Goal: Task Accomplishment & Management: Use online tool/utility

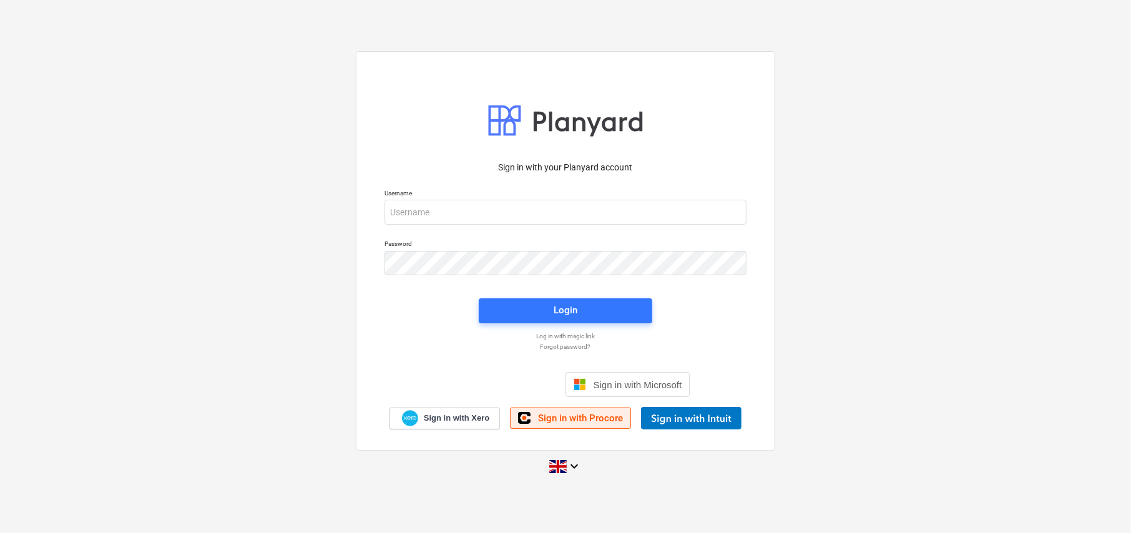
click at [552, 416] on span "Sign in with Procore" at bounding box center [580, 418] width 85 height 11
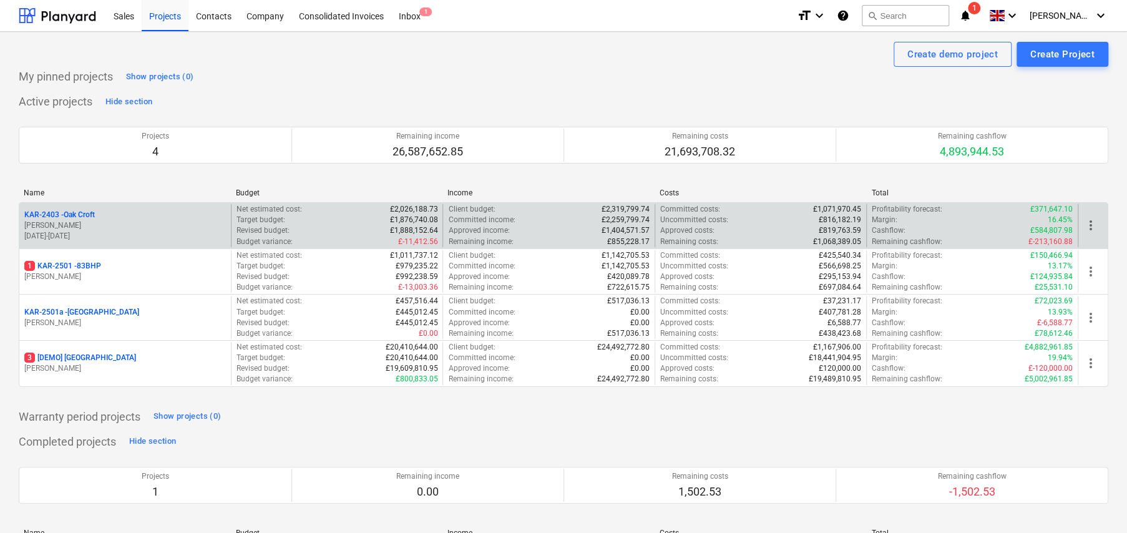
click at [72, 213] on p "KAR-2403 - Oak Croft" at bounding box center [59, 215] width 71 height 11
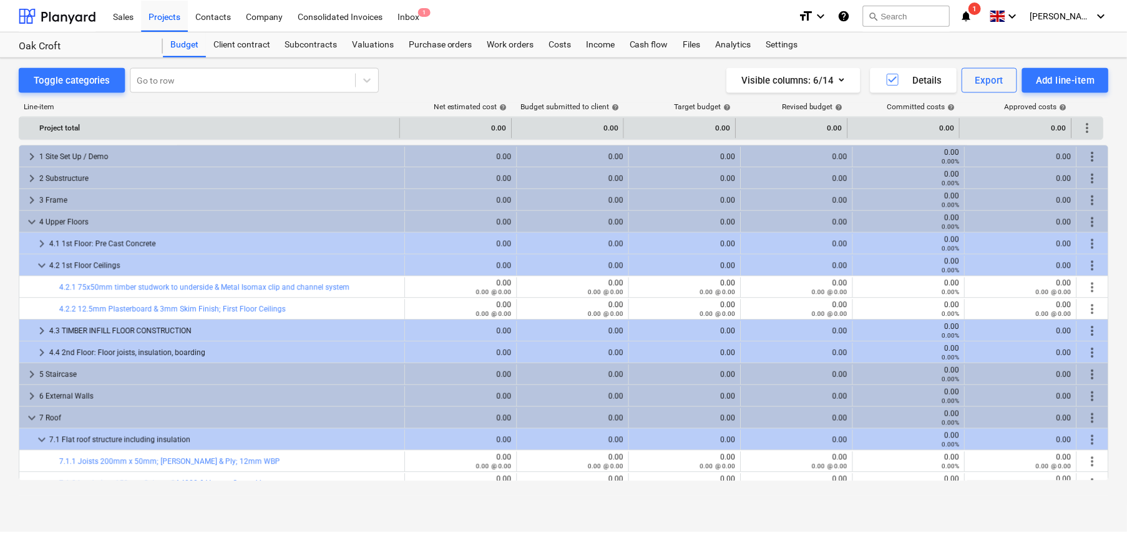
scroll to position [62, 0]
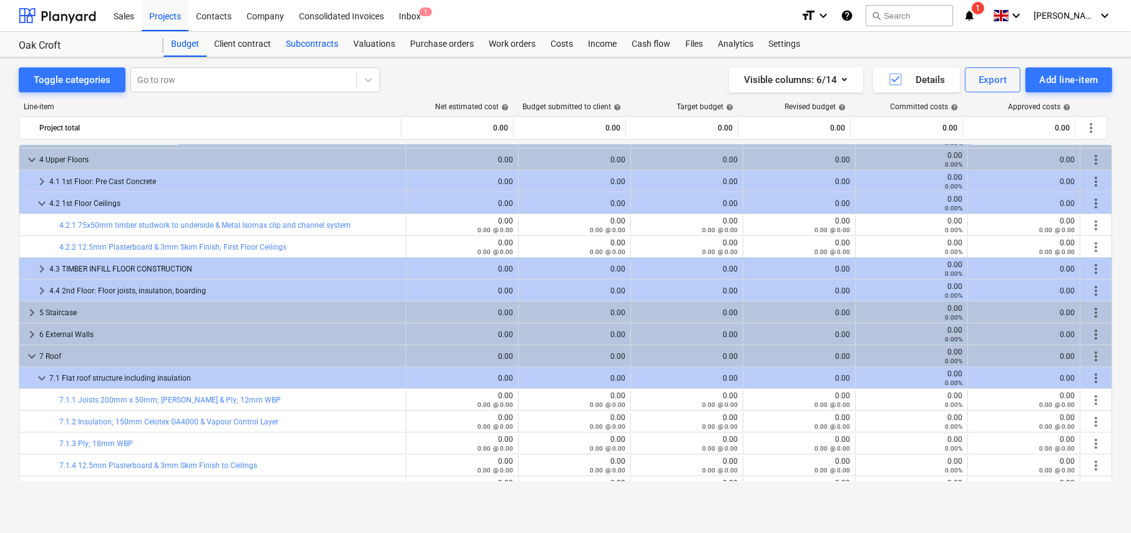
click at [318, 44] on div "Subcontracts" at bounding box center [311, 44] width 67 height 25
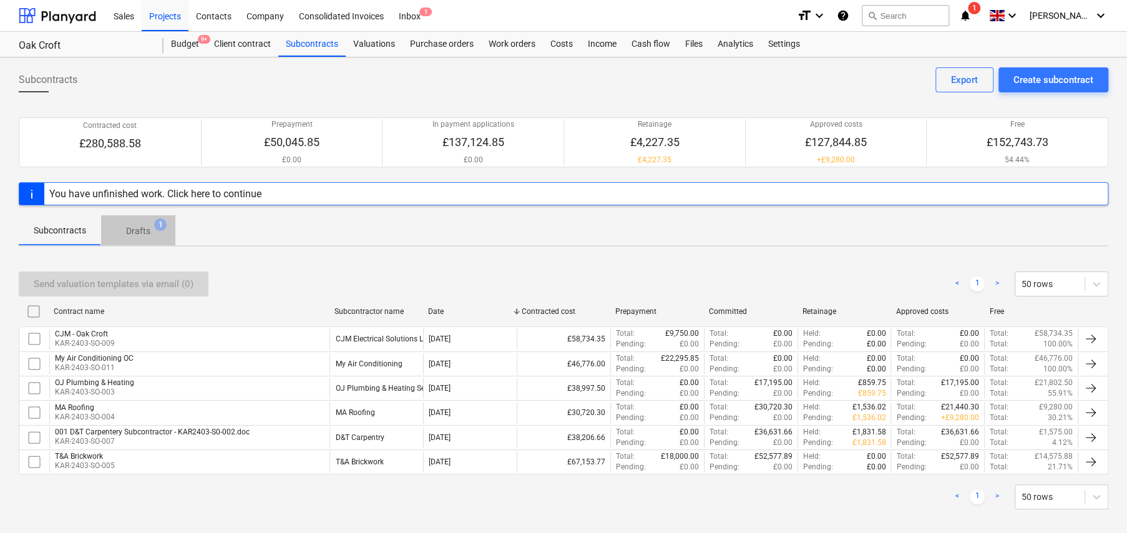
click at [140, 226] on p "Drafts" at bounding box center [138, 231] width 24 height 13
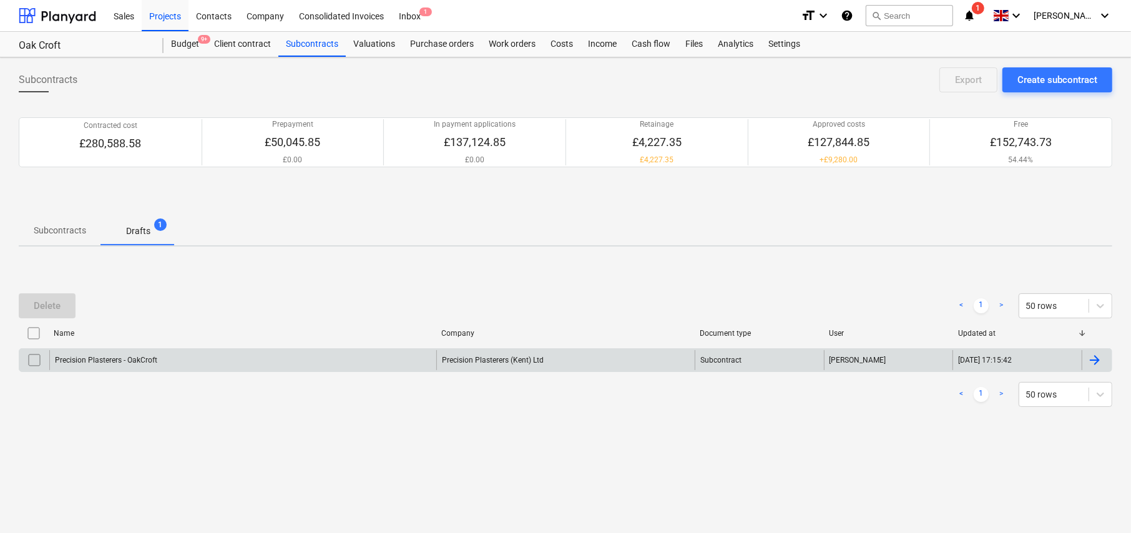
click at [237, 361] on div "Precision Plasterers - OakCroft" at bounding box center [242, 360] width 387 height 20
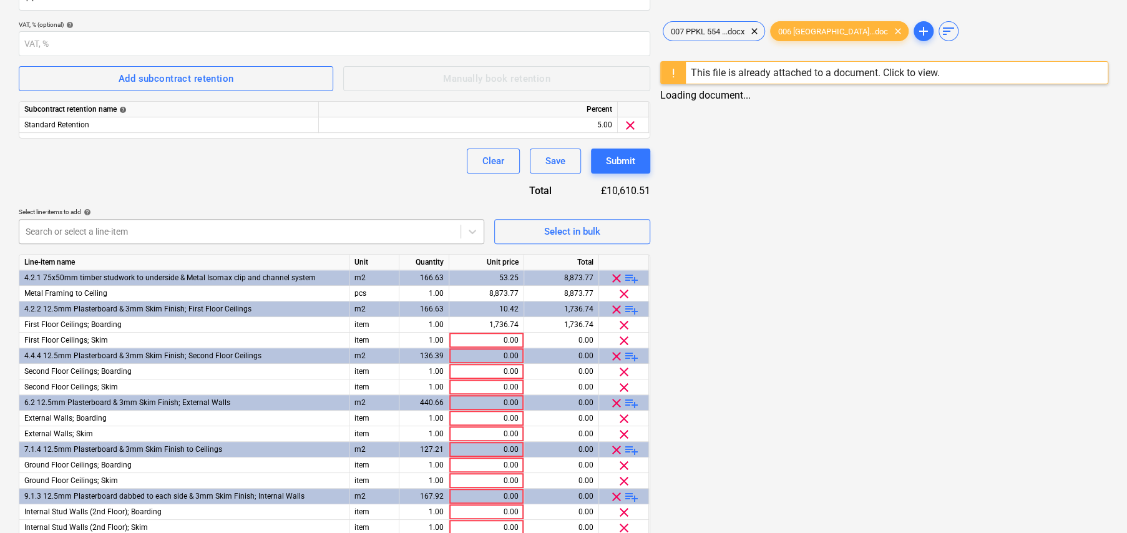
scroll to position [437, 0]
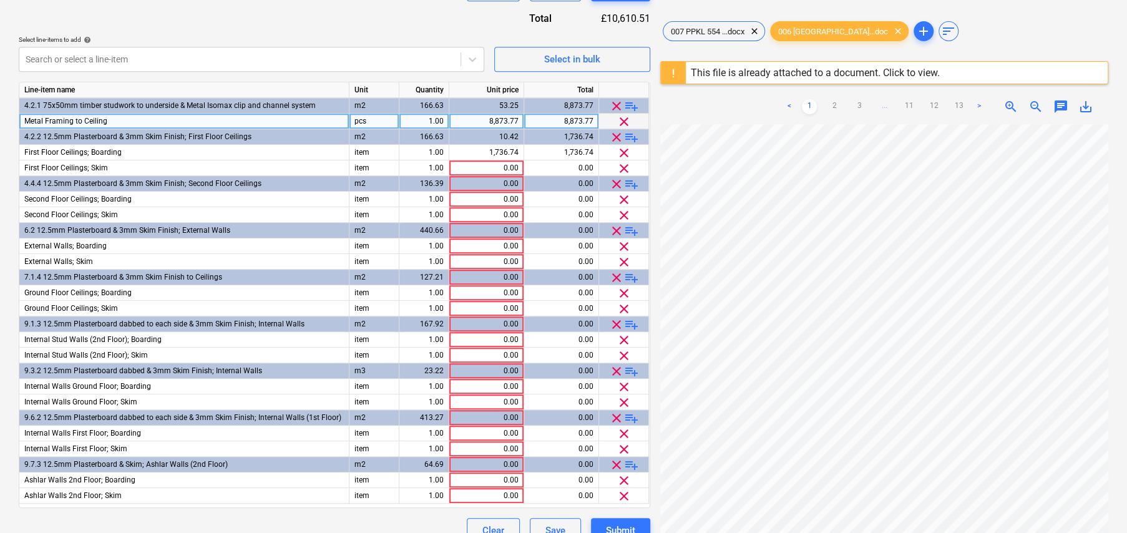
click at [504, 120] on div "8,873.77" at bounding box center [486, 122] width 64 height 16
type input "8800"
type input "1700"
type input "1900"
type input "3500"
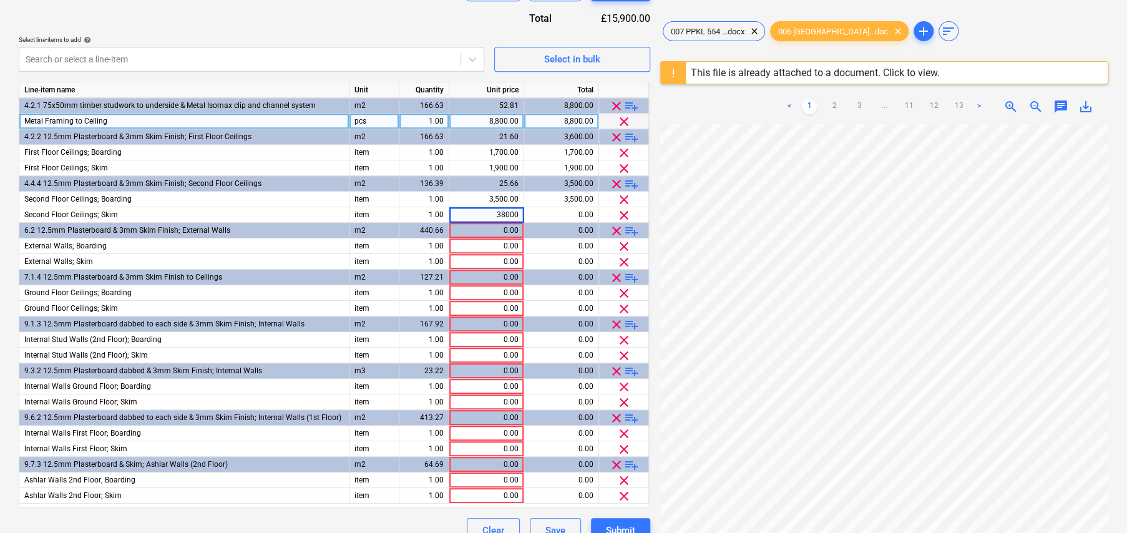
type input "3800"
type input "1400"
type input "1600"
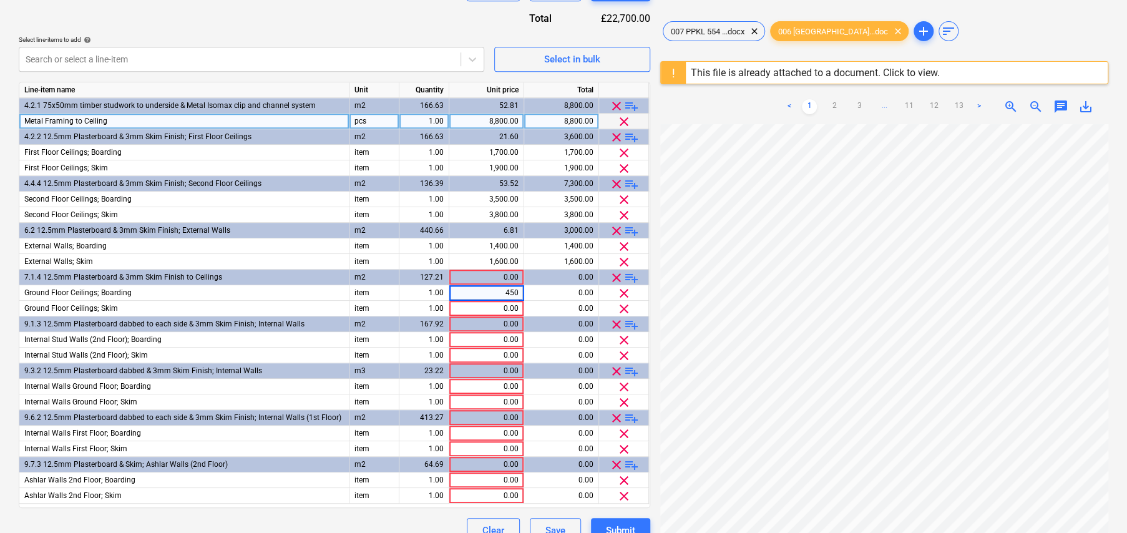
type input "4500"
type input "5000"
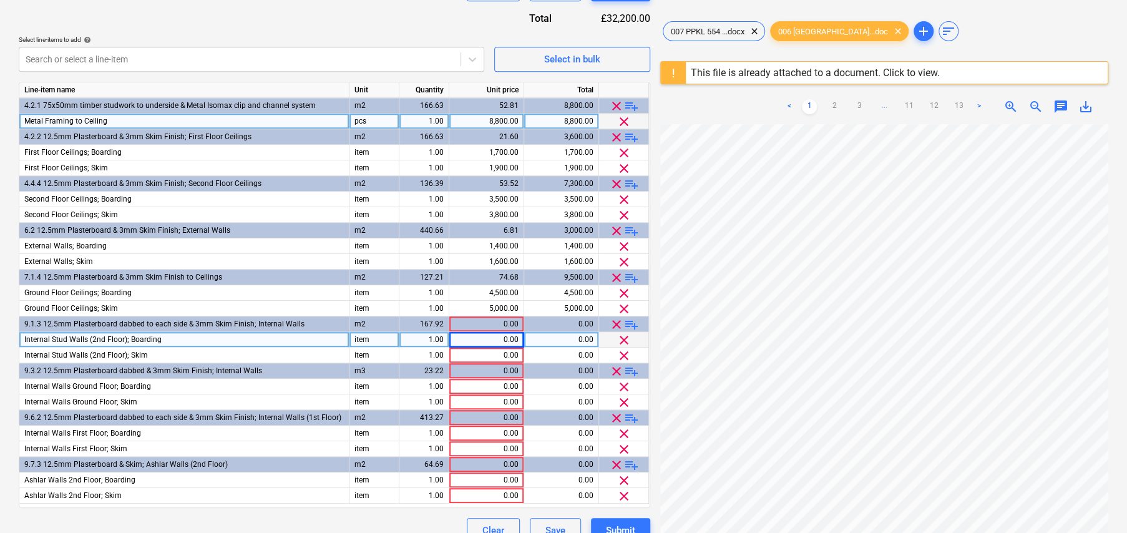
click at [496, 335] on div "0.00" at bounding box center [486, 340] width 64 height 16
type input "1700"
type input "2000"
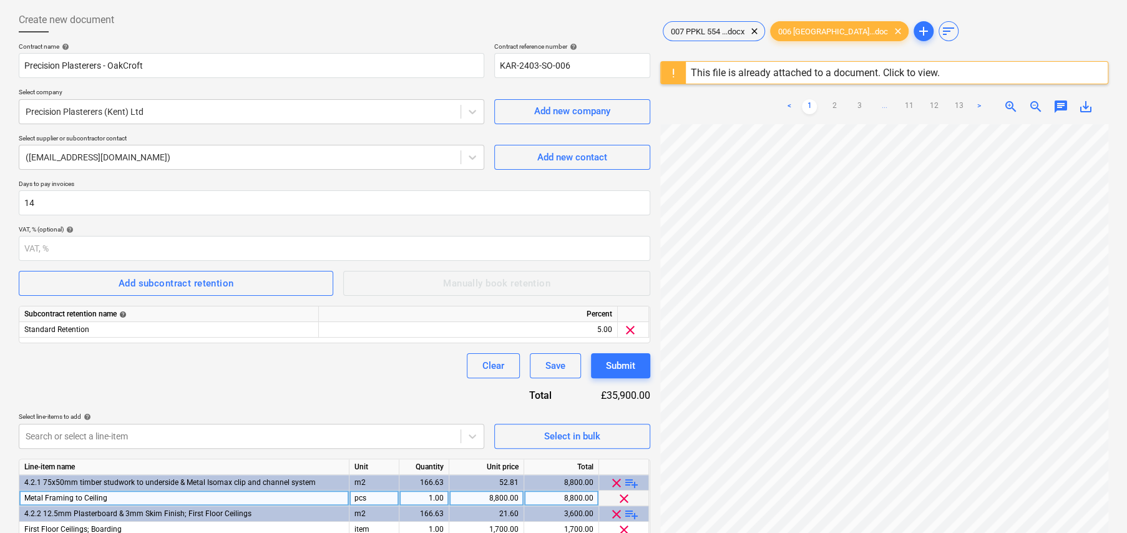
scroll to position [0, 0]
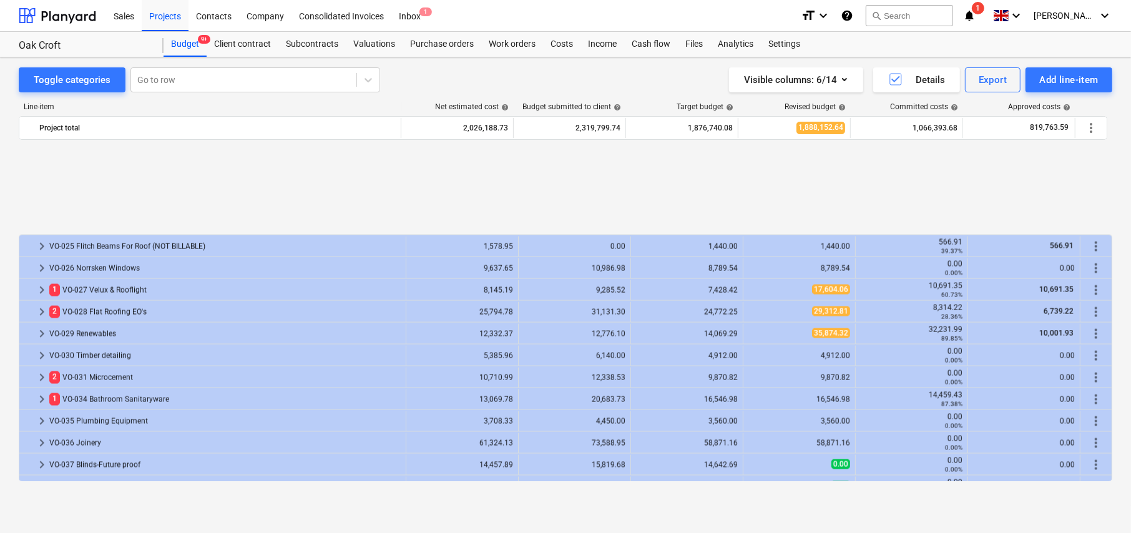
scroll to position [2001, 0]
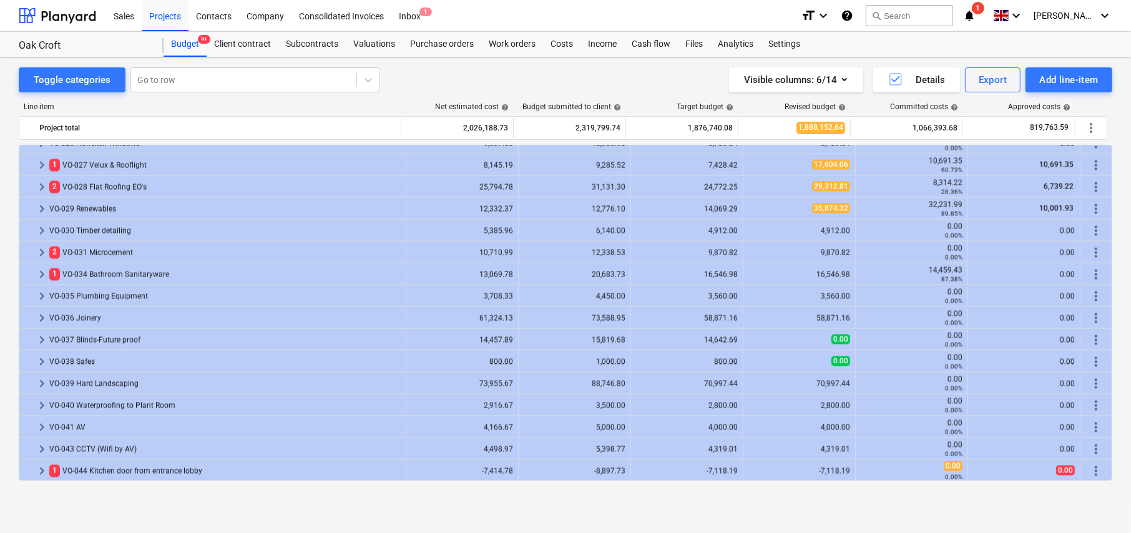
click at [114, 497] on div "Toggle categories Go to row Visible columns : 6/14 Details Export Add line-item…" at bounding box center [565, 281] width 1131 height 449
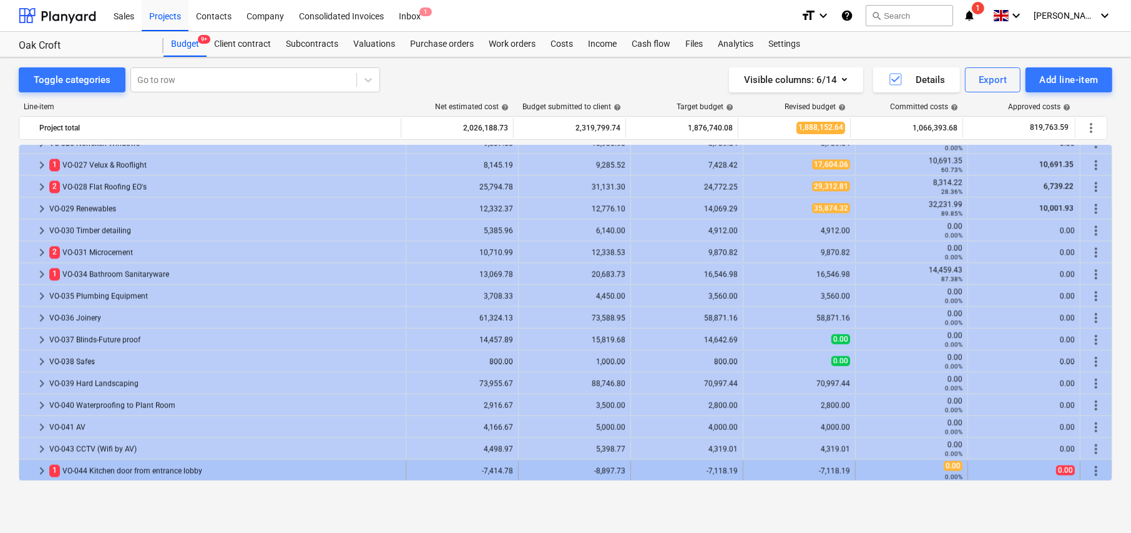
click at [44, 469] on span "keyboard_arrow_right" at bounding box center [41, 471] width 15 height 15
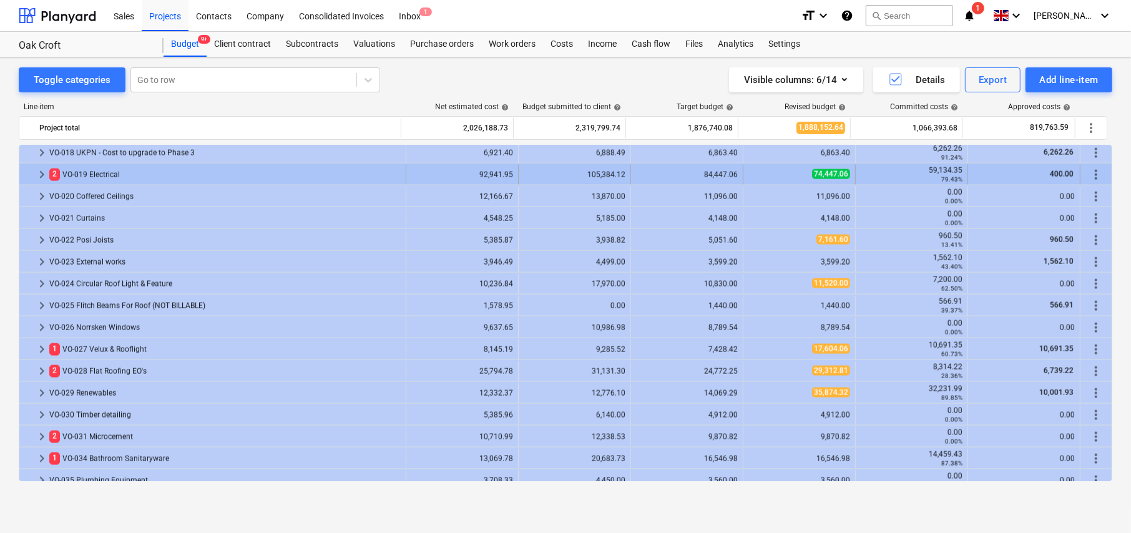
scroll to position [1755, 0]
